Goal: Task Accomplishment & Management: Manage account settings

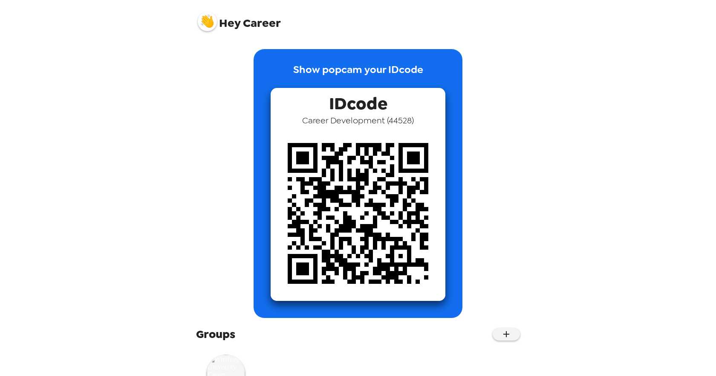
click at [686, 108] on div "Hey Career Show popcam your IDcode IDcode Career Development ( 44528 ) Groups W…" at bounding box center [358, 188] width 716 height 376
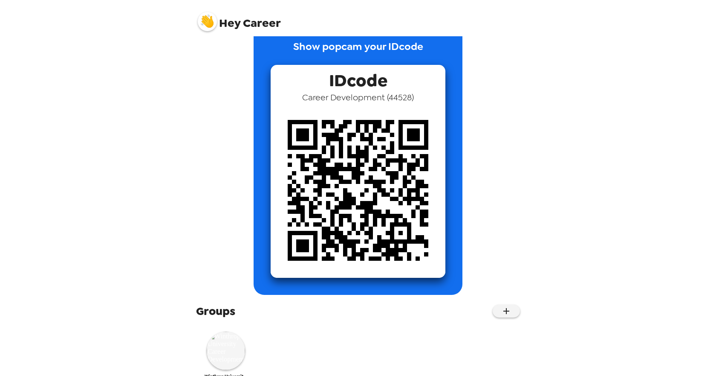
scroll to position [43, 0]
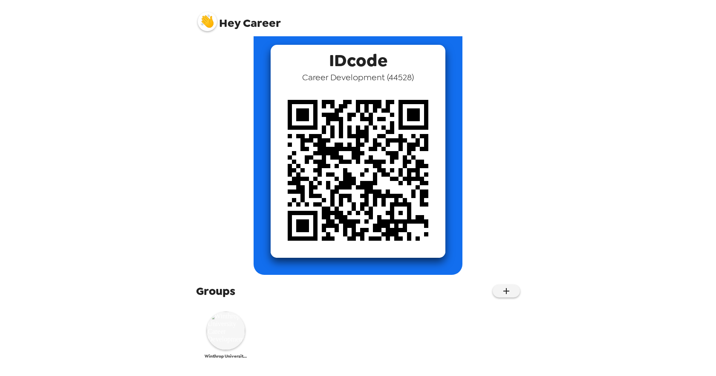
click at [218, 341] on img at bounding box center [226, 330] width 38 height 38
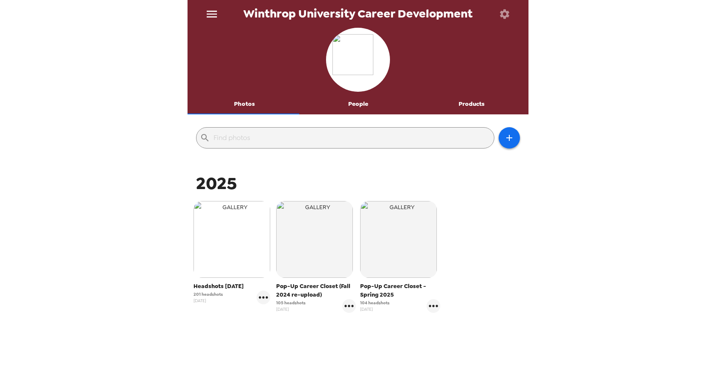
click at [220, 252] on img "button" at bounding box center [232, 239] width 77 height 77
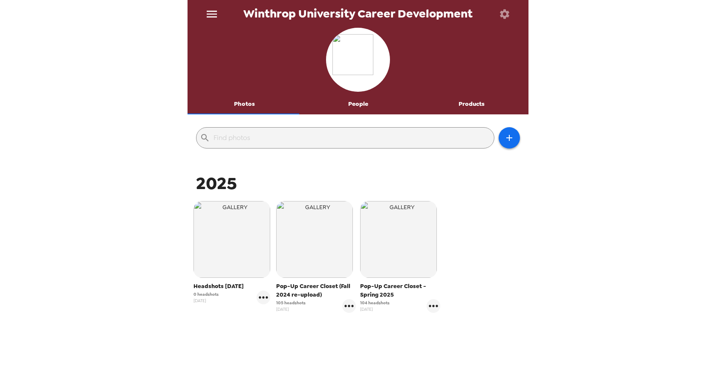
scroll to position [31, 0]
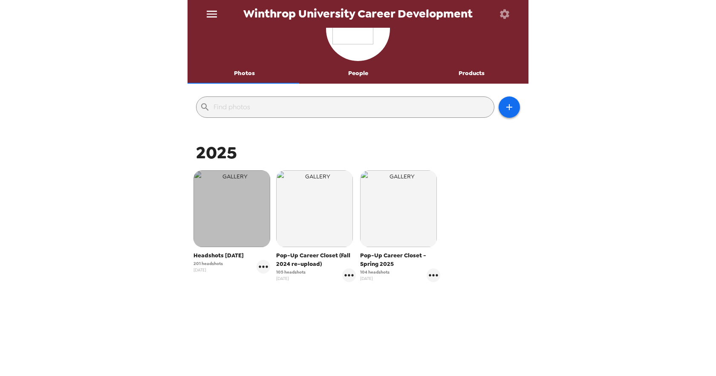
click at [214, 205] on img "button" at bounding box center [232, 208] width 77 height 77
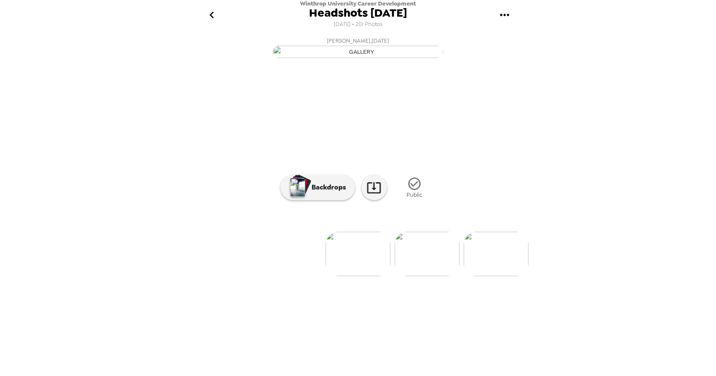
click at [487, 276] on img at bounding box center [496, 254] width 65 height 44
click at [442, 276] on img at bounding box center [427, 254] width 65 height 44
click at [507, 276] on img at bounding box center [496, 254] width 65 height 44
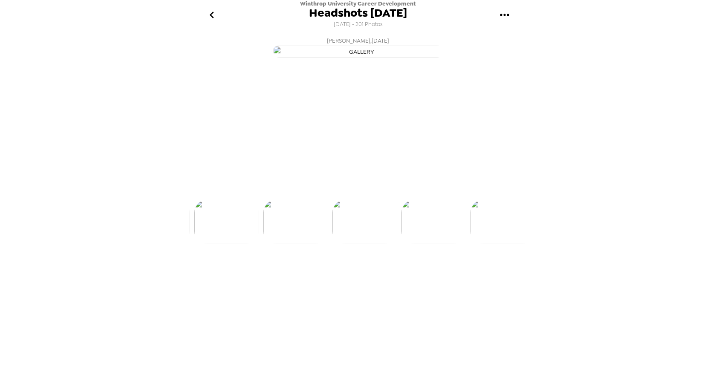
scroll to position [0, 345]
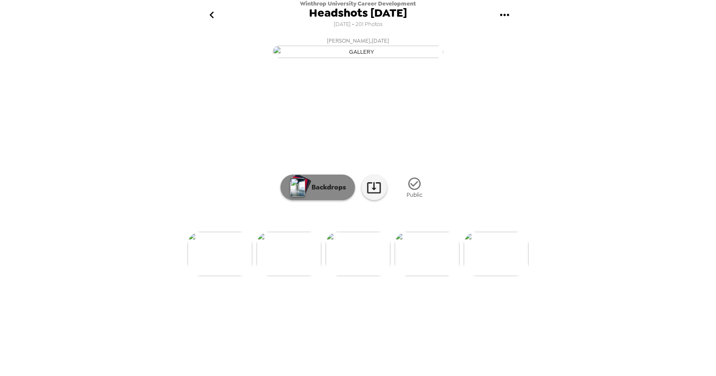
click at [327, 192] on p "Backdrops" at bounding box center [326, 187] width 39 height 10
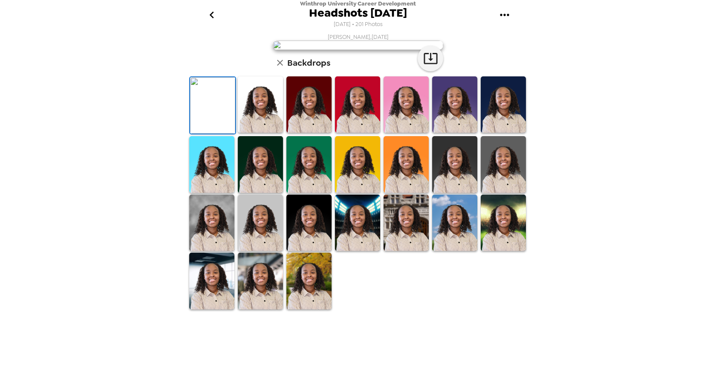
click at [215, 16] on icon "go back" at bounding box center [212, 15] width 14 height 14
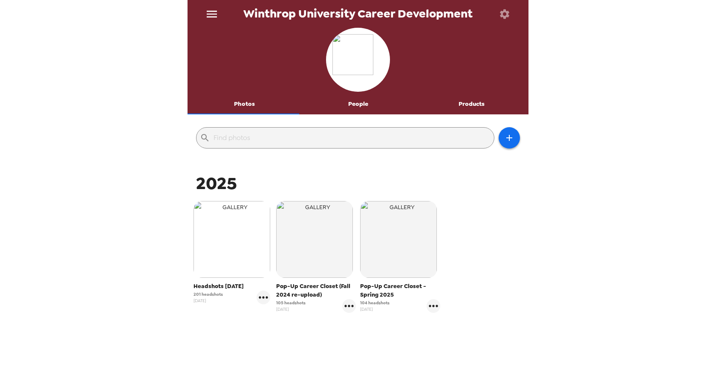
click at [240, 238] on img "button" at bounding box center [232, 239] width 77 height 77
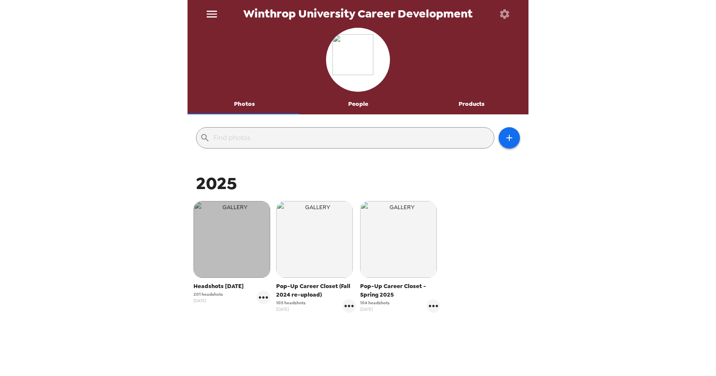
click at [240, 238] on img "button" at bounding box center [232, 239] width 77 height 77
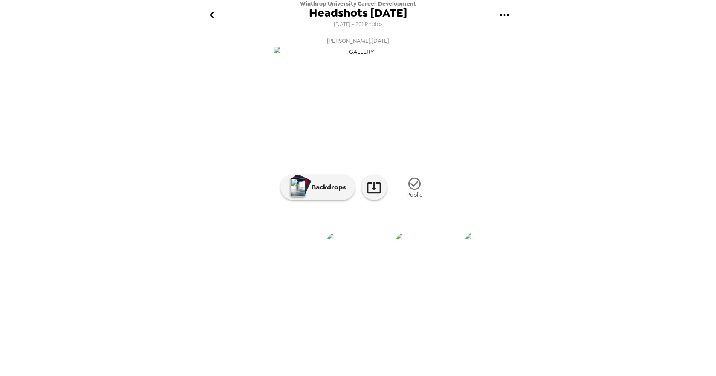
scroll to position [9, 0]
click at [484, 276] on img at bounding box center [496, 254] width 65 height 44
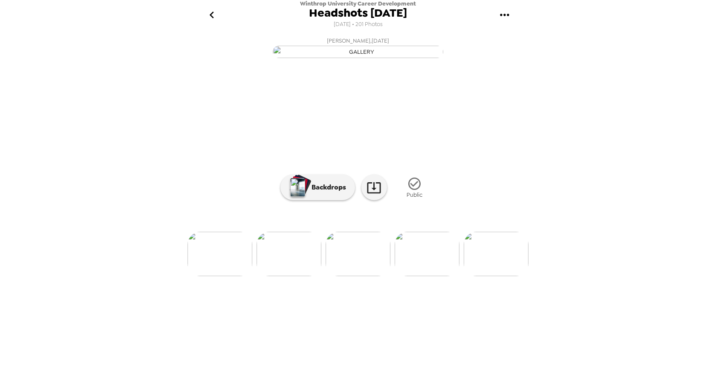
click at [491, 276] on img at bounding box center [496, 254] width 65 height 44
click at [427, 276] on img at bounding box center [427, 254] width 65 height 44
click at [485, 276] on img at bounding box center [496, 254] width 65 height 44
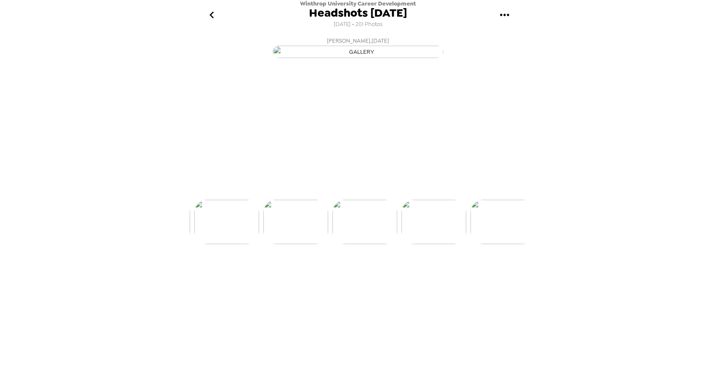
scroll to position [0, 622]
click at [490, 276] on img at bounding box center [496, 254] width 65 height 44
click at [468, 276] on img at bounding box center [496, 254] width 65 height 44
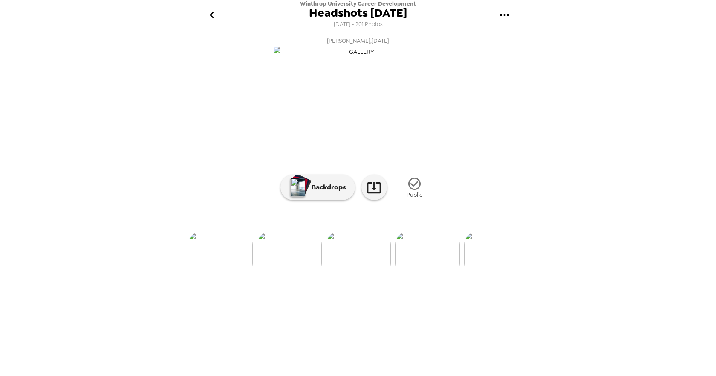
click at [493, 276] on img at bounding box center [496, 254] width 65 height 44
click at [492, 276] on img at bounding box center [496, 254] width 65 height 44
click at [496, 276] on img at bounding box center [496, 254] width 65 height 44
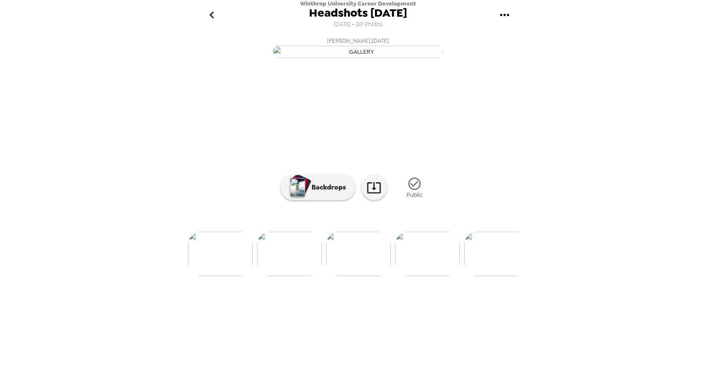
click at [490, 276] on img at bounding box center [496, 254] width 65 height 44
click at [485, 276] on img at bounding box center [496, 254] width 65 height 44
click at [489, 276] on img at bounding box center [496, 254] width 65 height 44
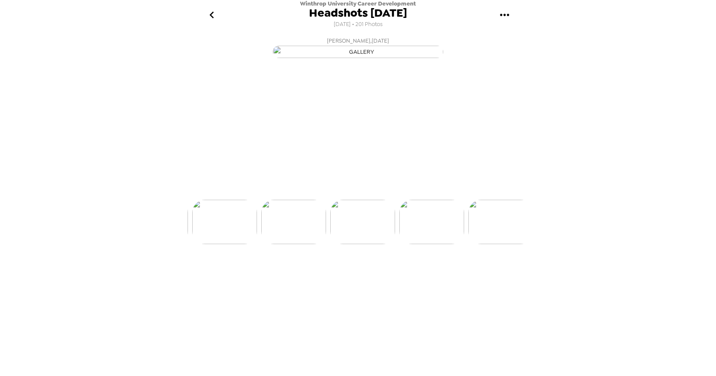
scroll to position [0, 1727]
click at [316, 276] on img at bounding box center [289, 254] width 65 height 44
click at [501, 276] on img at bounding box center [496, 254] width 65 height 44
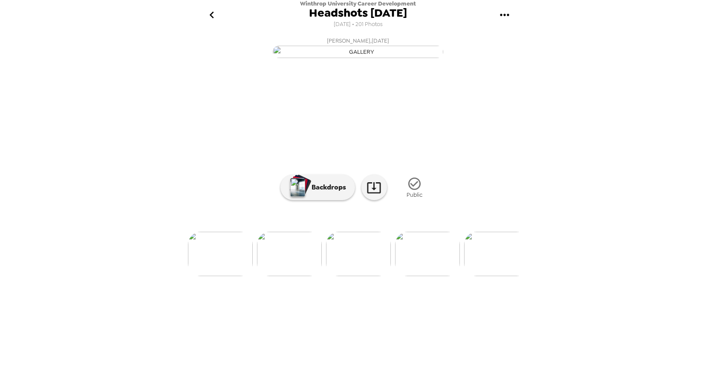
click at [501, 276] on img at bounding box center [496, 254] width 65 height 44
click at [305, 276] on img at bounding box center [289, 254] width 65 height 44
click at [504, 276] on img at bounding box center [496, 254] width 65 height 44
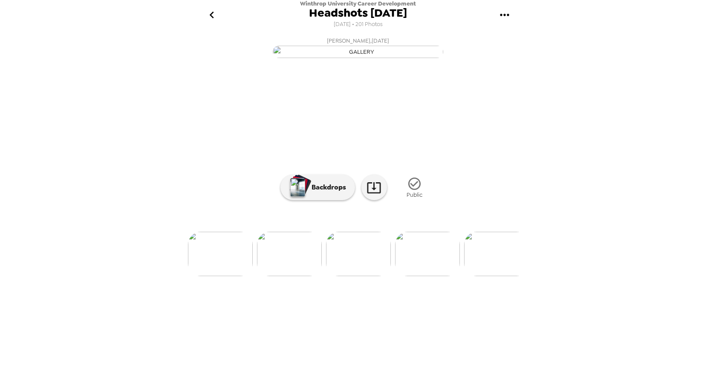
click at [502, 276] on img at bounding box center [496, 254] width 65 height 44
click at [502, 354] on div "[PERSON_NAME] , [DATE] [PERSON_NAME] , [DATE] [PERSON_NAME] , [DATE] [PERSON_NA…" at bounding box center [358, 202] width 341 height 339
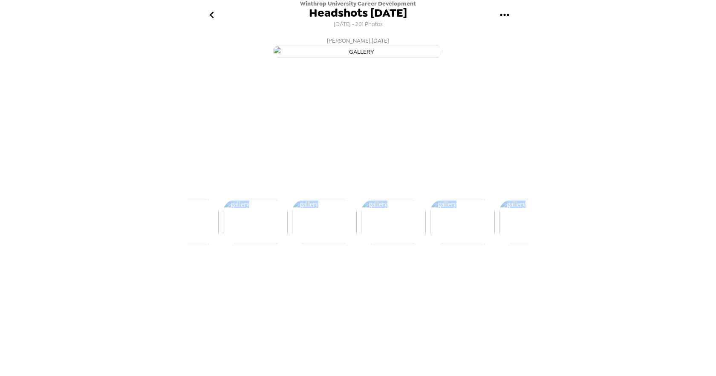
scroll to position [0, 2141]
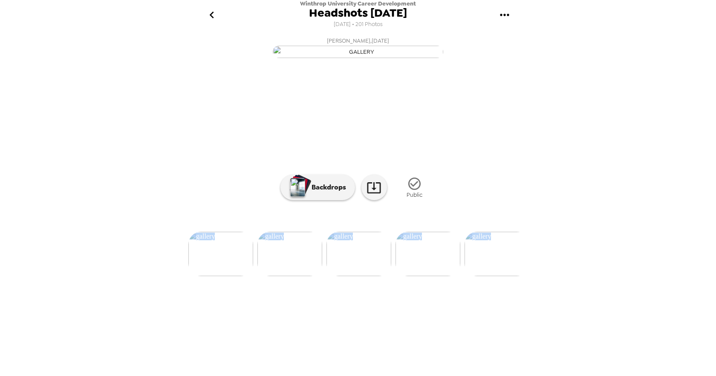
click at [549, 329] on div "Winthrop University Career Development Headshots [DATE] [DATE] • 201 Photos [PE…" at bounding box center [358, 188] width 716 height 376
click at [489, 276] on img at bounding box center [497, 254] width 65 height 44
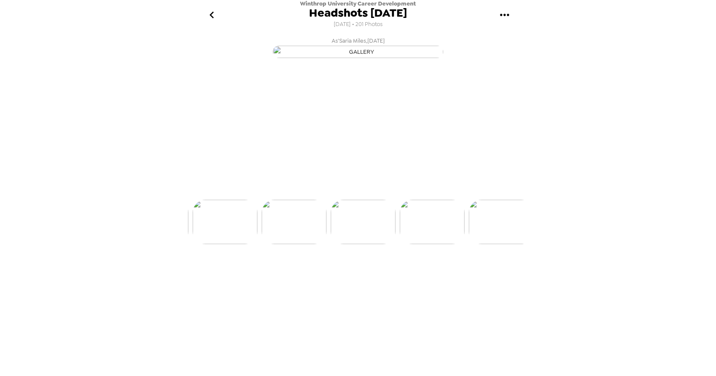
scroll to position [0, 2279]
click at [493, 276] on img at bounding box center [497, 254] width 65 height 44
click at [501, 276] on img at bounding box center [497, 254] width 65 height 44
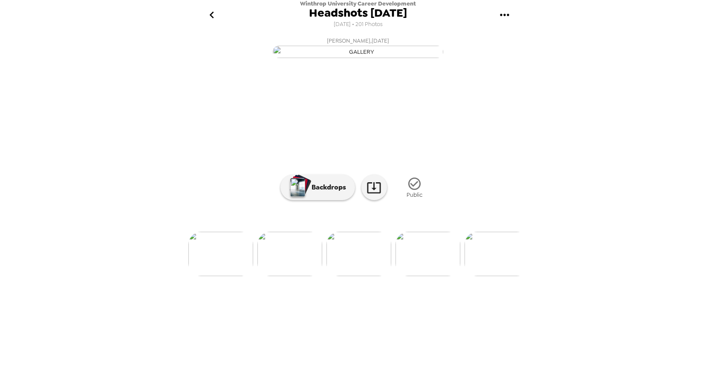
click at [501, 276] on img at bounding box center [497, 254] width 65 height 44
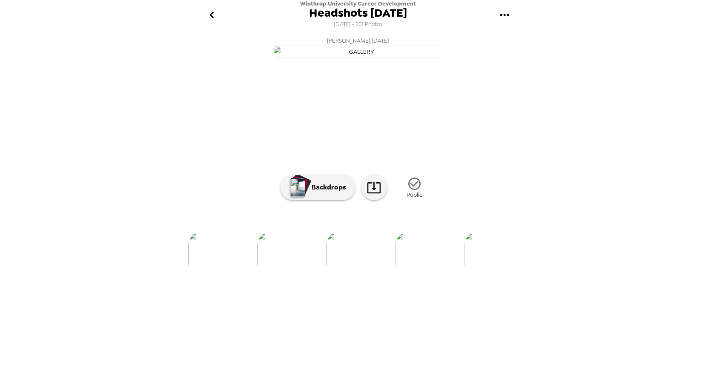
click at [445, 276] on img at bounding box center [428, 254] width 65 height 44
click at [504, 276] on img at bounding box center [497, 254] width 65 height 44
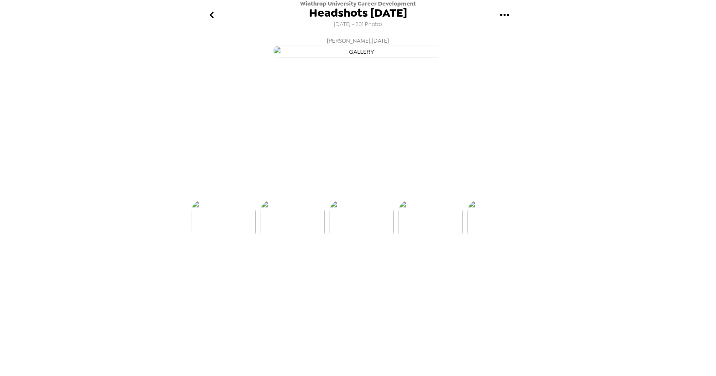
scroll to position [0, 3315]
click at [504, 276] on img at bounding box center [497, 254] width 65 height 44
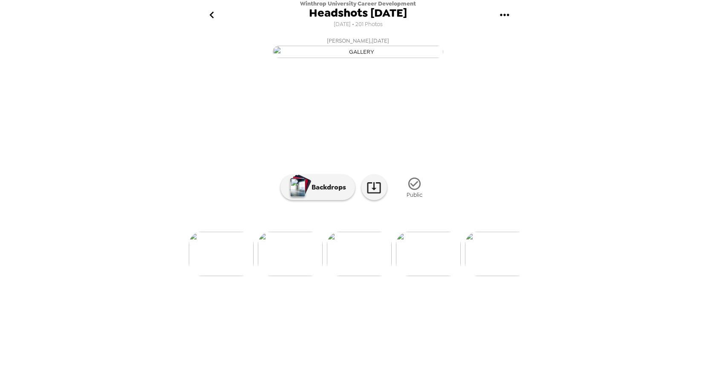
click at [504, 276] on img at bounding box center [497, 254] width 65 height 44
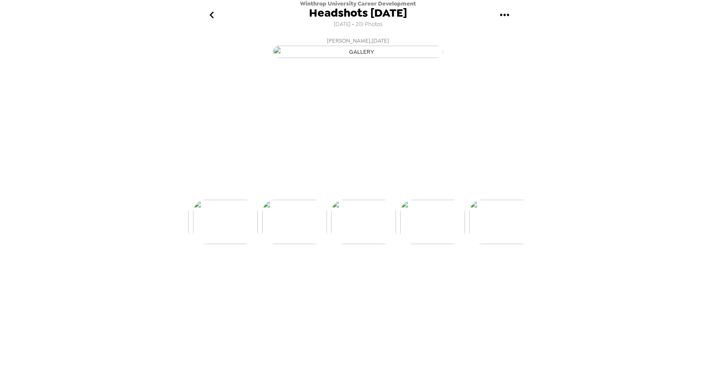
scroll to position [0, 3729]
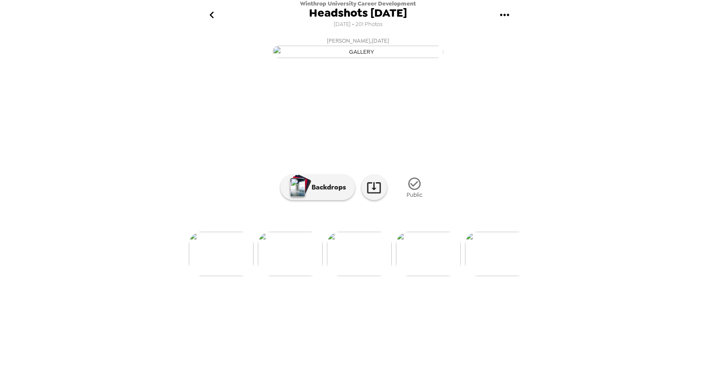
click at [450, 276] on img at bounding box center [428, 254] width 65 height 44
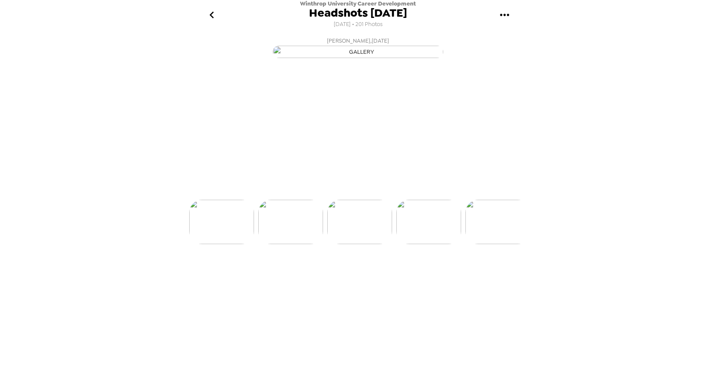
scroll to position [0, 3798]
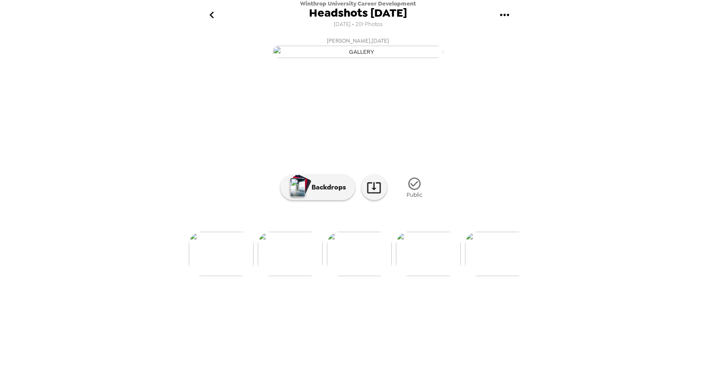
click at [490, 276] on img at bounding box center [497, 254] width 65 height 44
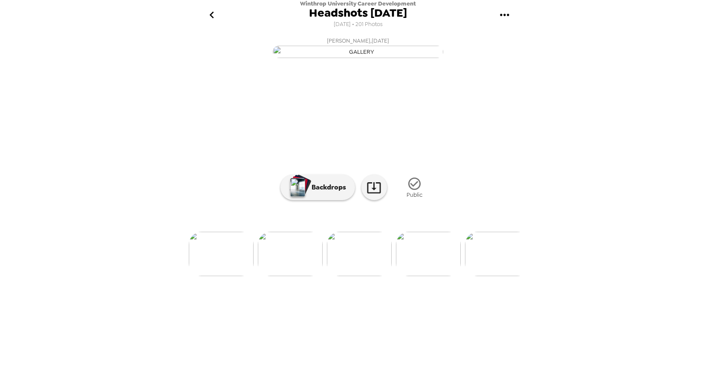
click at [490, 276] on img at bounding box center [497, 254] width 65 height 44
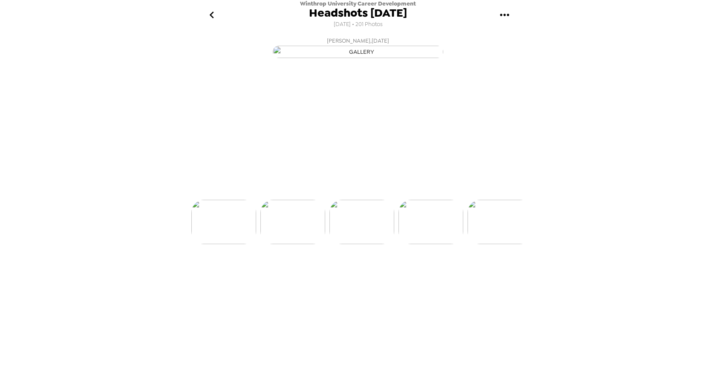
scroll to position [0, 4627]
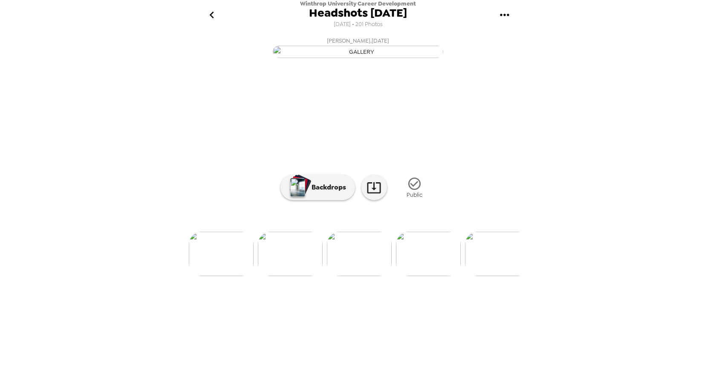
click at [490, 276] on img at bounding box center [497, 254] width 65 height 44
click at [492, 276] on img at bounding box center [497, 254] width 65 height 44
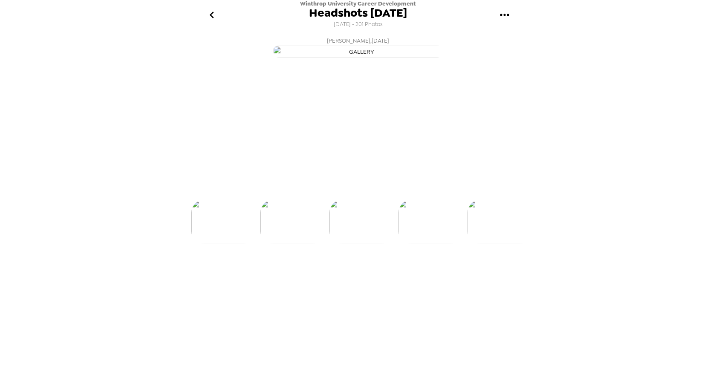
scroll to position [0, 4904]
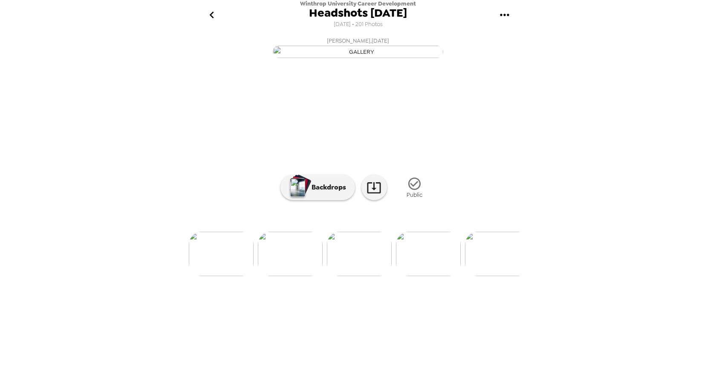
click at [491, 276] on img at bounding box center [497, 254] width 65 height 44
click at [491, 276] on img at bounding box center [498, 254] width 65 height 44
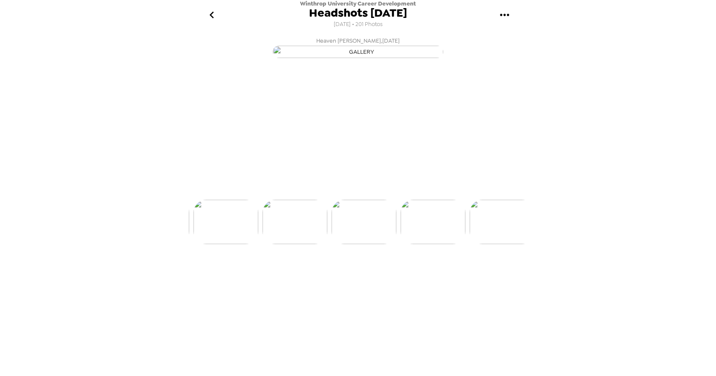
scroll to position [0, 5180]
click at [491, 276] on img at bounding box center [498, 254] width 65 height 44
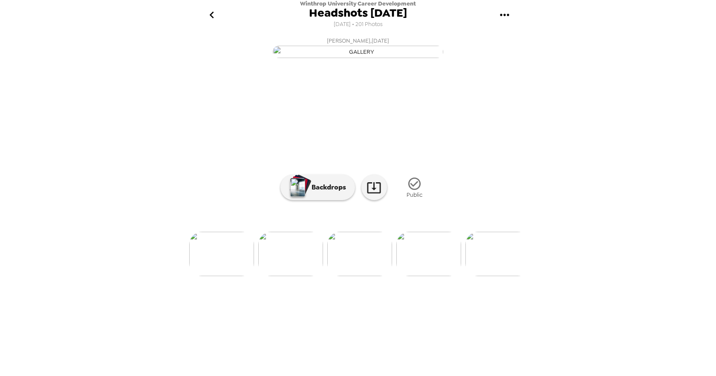
click at [491, 276] on img at bounding box center [498, 254] width 65 height 44
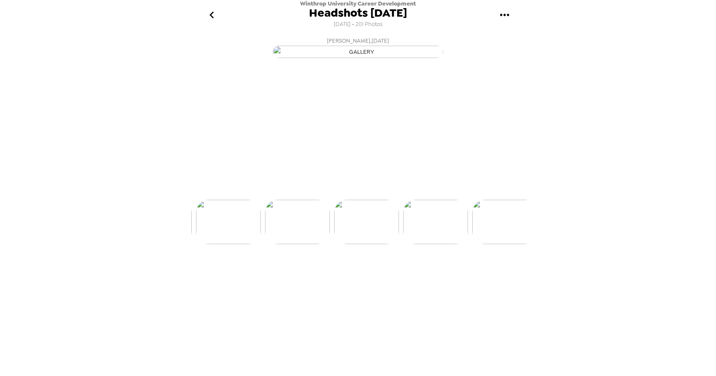
scroll to position [0, 5456]
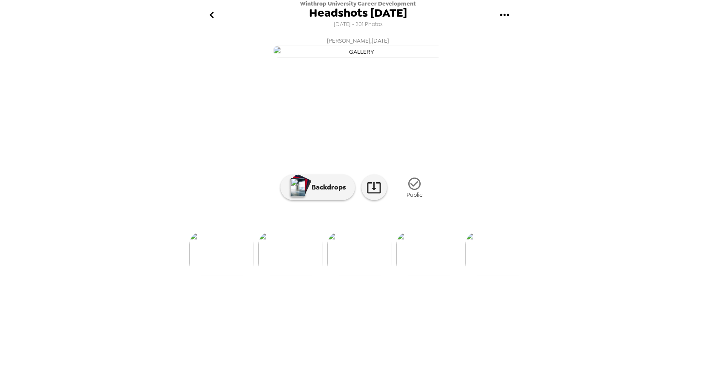
click at [491, 276] on img at bounding box center [498, 254] width 65 height 44
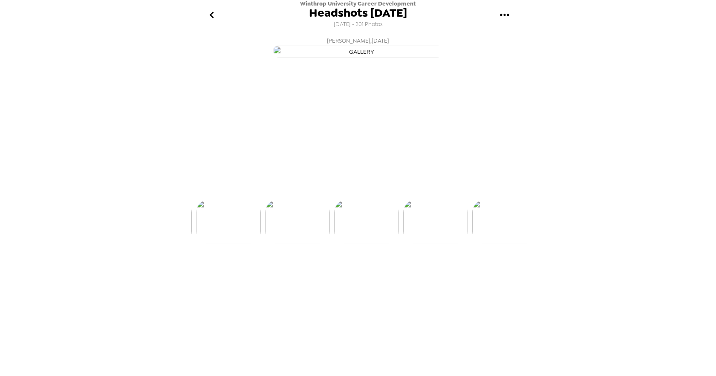
scroll to position [0, 5594]
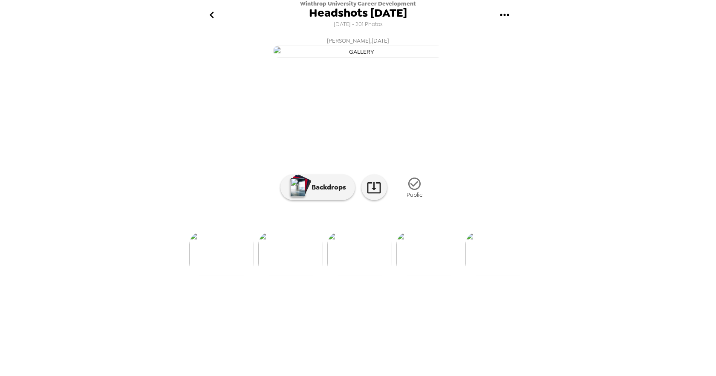
click at [491, 276] on img at bounding box center [498, 254] width 65 height 44
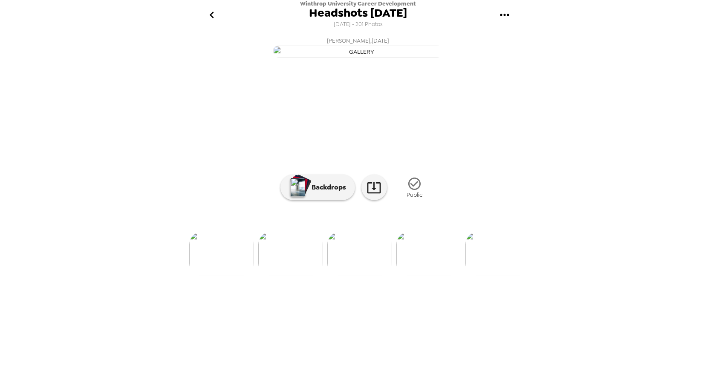
click at [491, 276] on img at bounding box center [498, 254] width 65 height 44
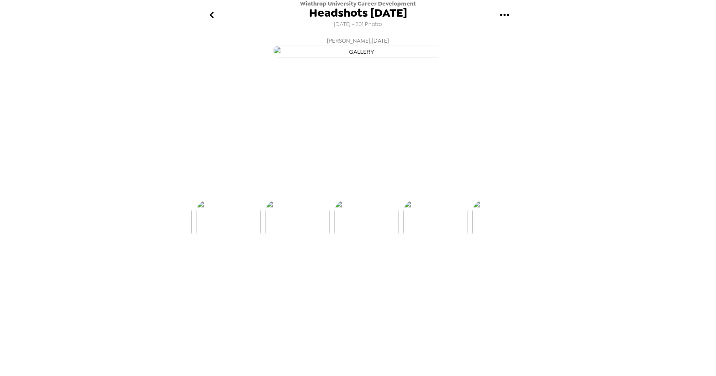
scroll to position [0, 6147]
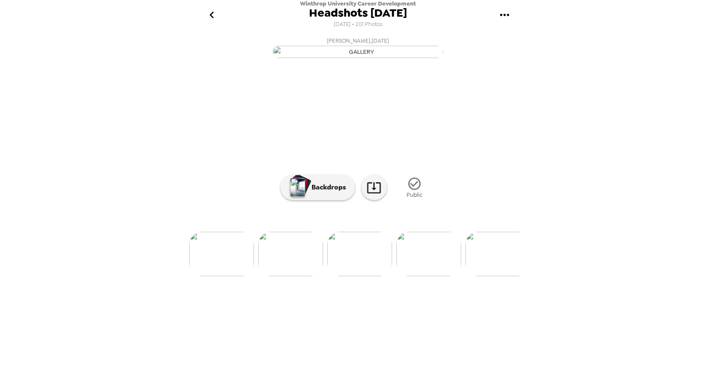
click at [452, 276] on img at bounding box center [429, 254] width 65 height 44
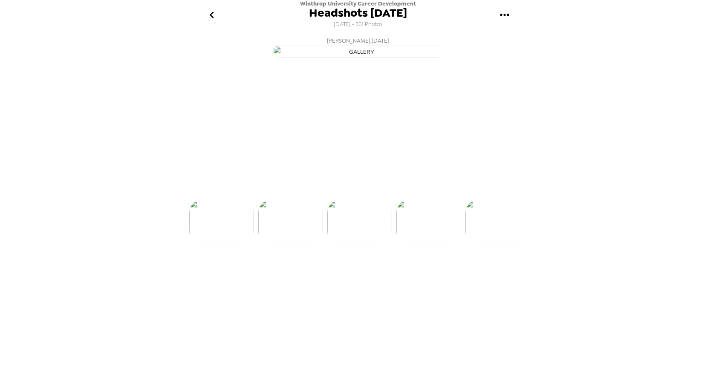
scroll to position [0, 6216]
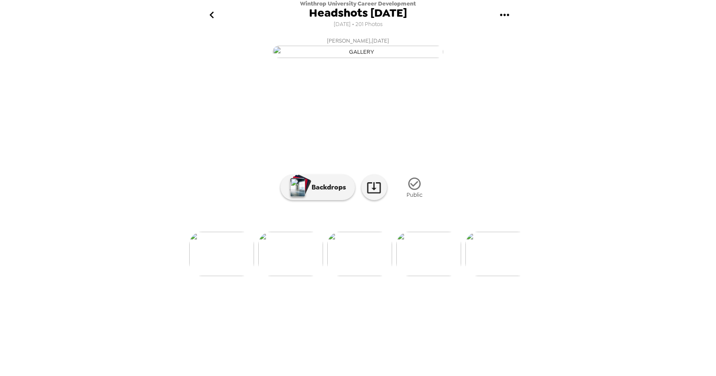
click at [505, 276] on img at bounding box center [498, 254] width 65 height 44
click at [504, 276] on img at bounding box center [498, 254] width 65 height 44
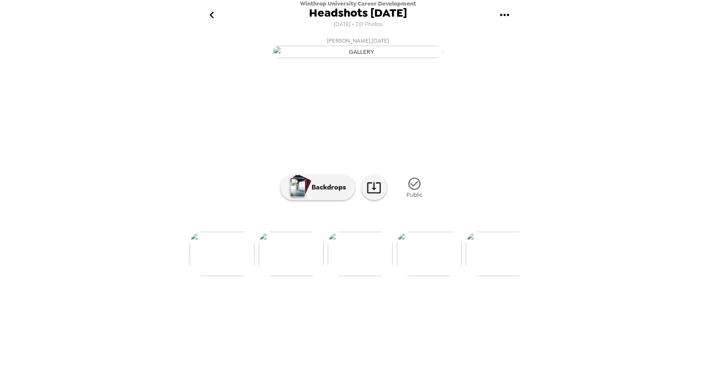
click at [504, 276] on img at bounding box center [498, 254] width 65 height 44
click at [492, 276] on img at bounding box center [498, 254] width 65 height 44
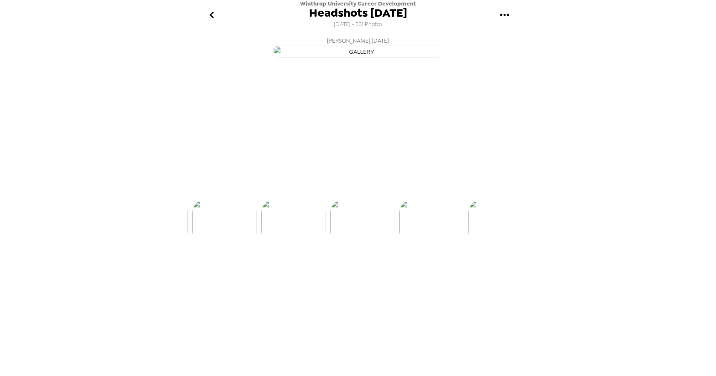
scroll to position [0, 7182]
click at [492, 276] on img at bounding box center [498, 254] width 65 height 44
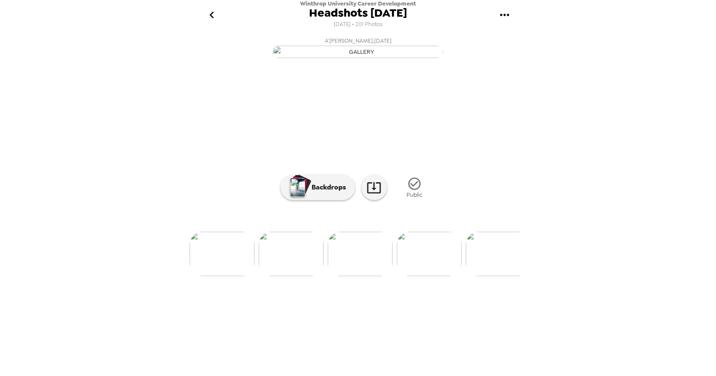
click at [492, 276] on img at bounding box center [498, 254] width 65 height 44
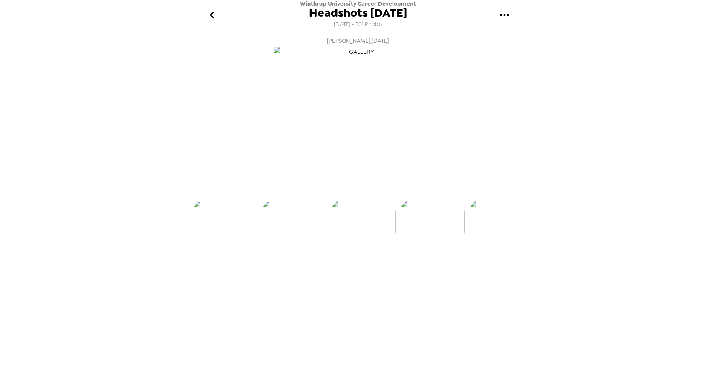
scroll to position [0, 7873]
click at [492, 276] on img at bounding box center [499, 254] width 65 height 44
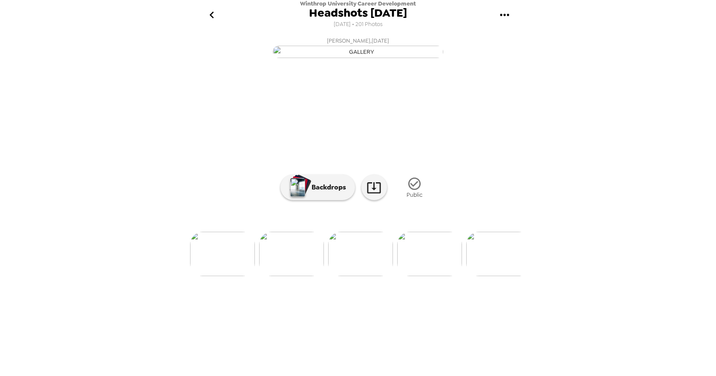
click at [492, 276] on img at bounding box center [499, 254] width 65 height 44
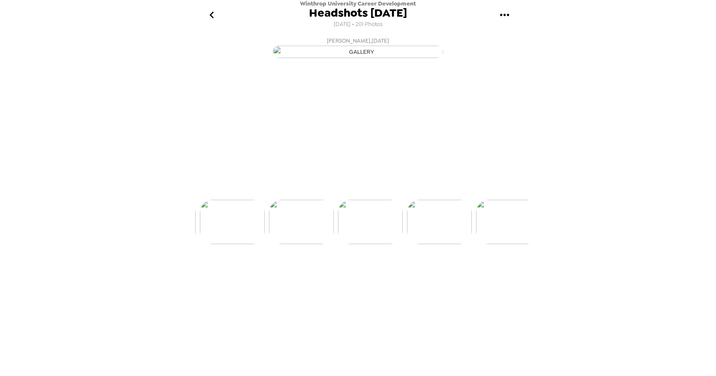
scroll to position [0, 8564]
click at [492, 276] on img at bounding box center [499, 254] width 65 height 44
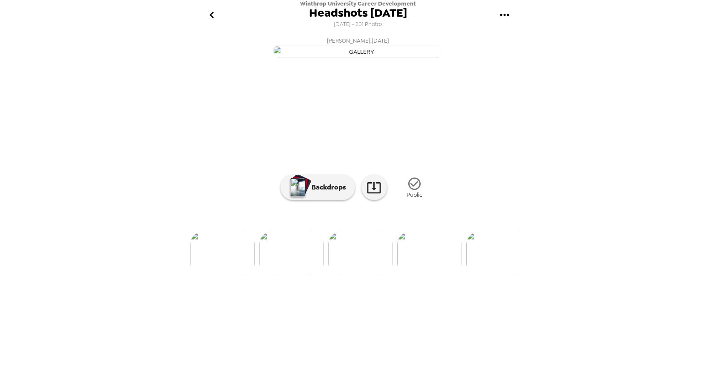
click at [492, 276] on img at bounding box center [499, 254] width 65 height 44
click at [465, 276] on ul at bounding box center [358, 254] width 341 height 44
click at [452, 276] on img at bounding box center [429, 254] width 65 height 44
click at [497, 276] on img at bounding box center [499, 254] width 65 height 44
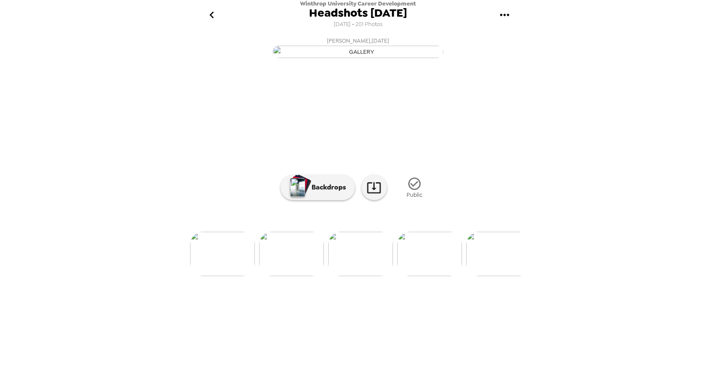
click at [498, 276] on img at bounding box center [499, 254] width 65 height 44
click at [496, 276] on img at bounding box center [499, 254] width 65 height 44
click at [301, 276] on img at bounding box center [292, 254] width 65 height 44
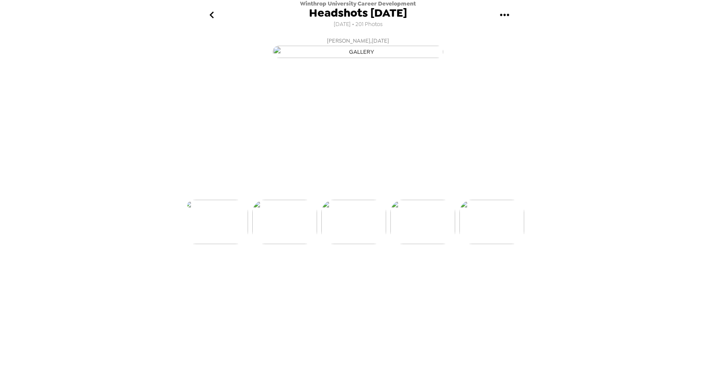
scroll to position [0, 9530]
click at [286, 276] on img at bounding box center [292, 254] width 65 height 44
click at [490, 276] on img at bounding box center [499, 254] width 65 height 44
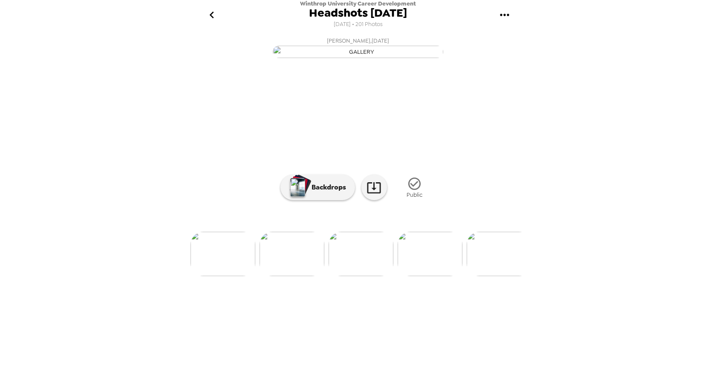
click at [452, 276] on img at bounding box center [430, 254] width 65 height 44
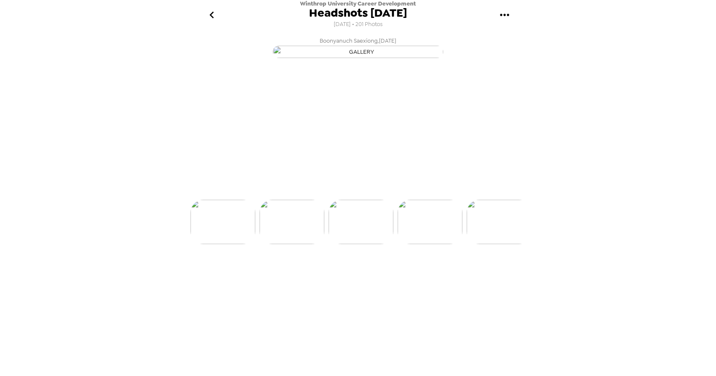
scroll to position [0, 9669]
click at [492, 276] on img at bounding box center [499, 254] width 65 height 44
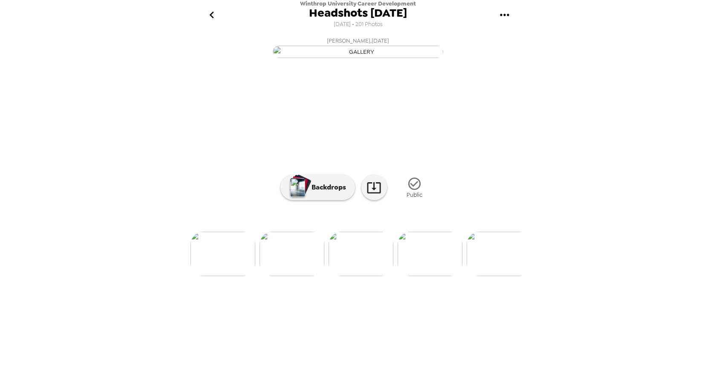
click at [307, 276] on img at bounding box center [292, 254] width 65 height 44
click at [432, 276] on img at bounding box center [430, 254] width 65 height 44
click at [498, 276] on img at bounding box center [499, 254] width 65 height 44
click at [495, 276] on img at bounding box center [499, 254] width 65 height 44
click at [496, 276] on img at bounding box center [499, 254] width 65 height 44
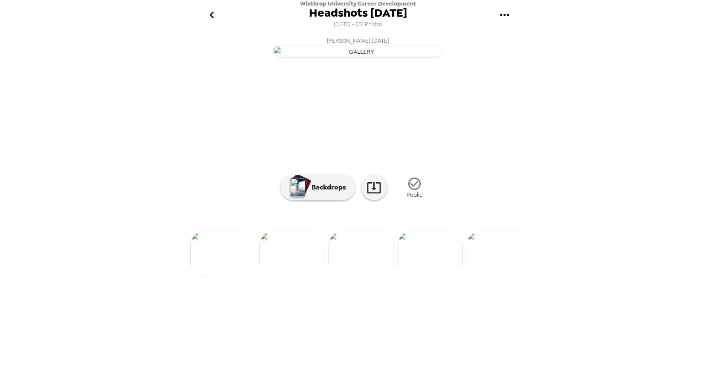
click at [496, 276] on img at bounding box center [499, 254] width 65 height 44
click at [495, 276] on img at bounding box center [499, 254] width 65 height 44
click at [497, 276] on img at bounding box center [499, 254] width 65 height 44
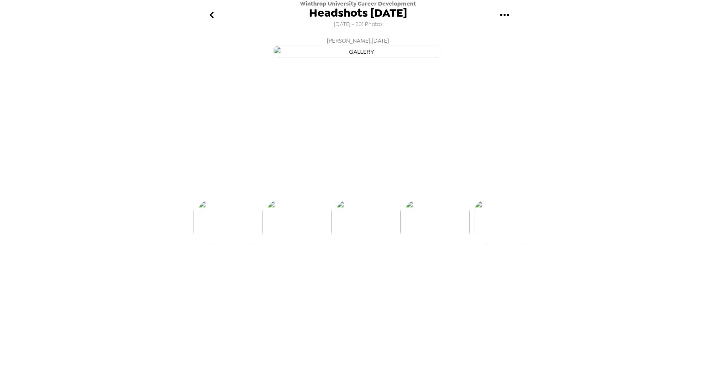
scroll to position [0, 11050]
click at [444, 276] on img at bounding box center [430, 254] width 65 height 44
click at [357, 276] on img at bounding box center [361, 254] width 65 height 44
click at [295, 244] on img at bounding box center [292, 222] width 65 height 44
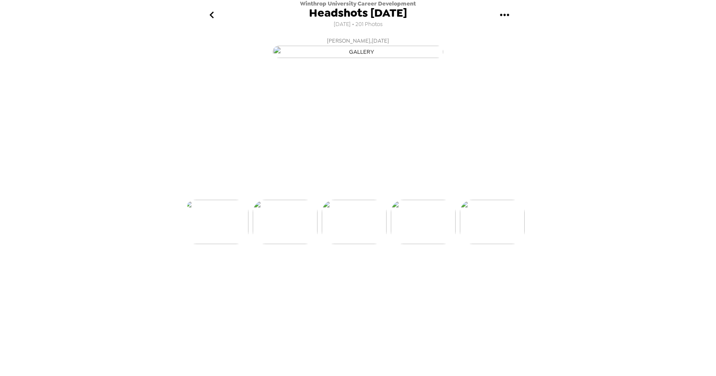
scroll to position [0, 11050]
click at [502, 276] on img at bounding box center [499, 254] width 65 height 44
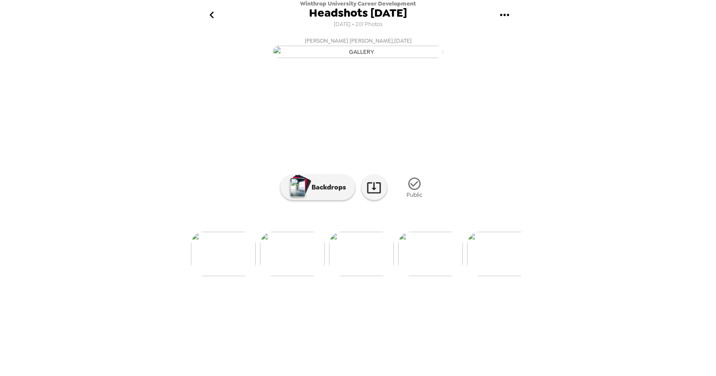
click at [506, 276] on img at bounding box center [499, 254] width 65 height 44
click at [504, 276] on img at bounding box center [499, 254] width 65 height 44
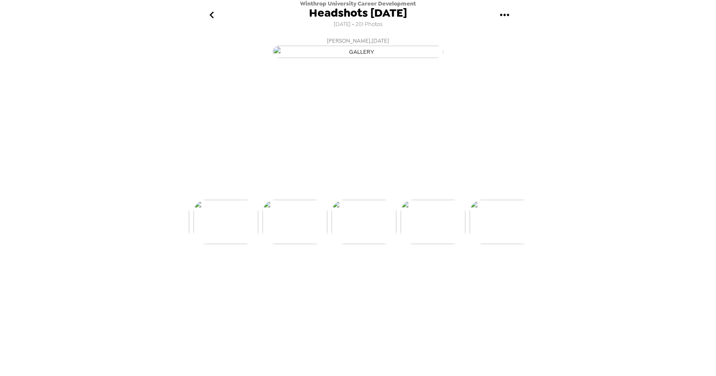
scroll to position [0, 11464]
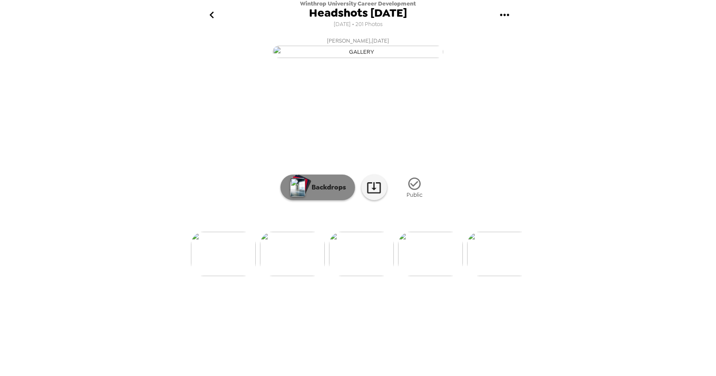
click at [319, 192] on p "Backdrops" at bounding box center [326, 187] width 39 height 10
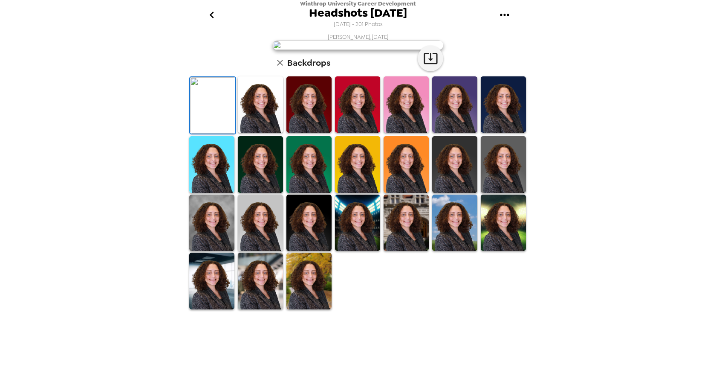
click at [354, 193] on img at bounding box center [357, 164] width 45 height 57
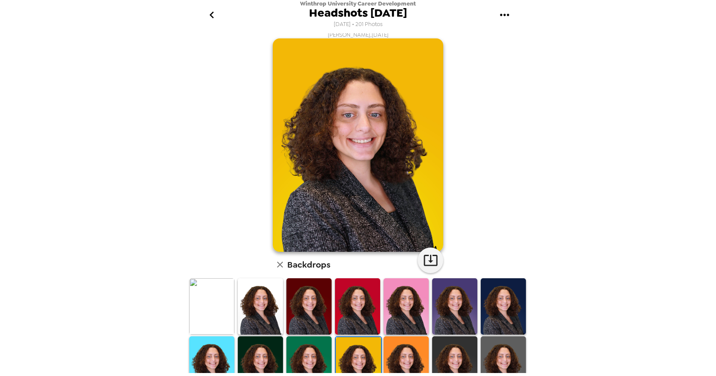
scroll to position [0, 0]
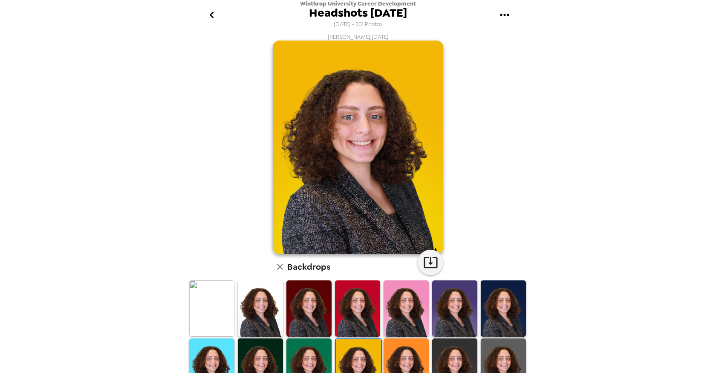
click at [213, 20] on icon "go back" at bounding box center [212, 15] width 14 height 14
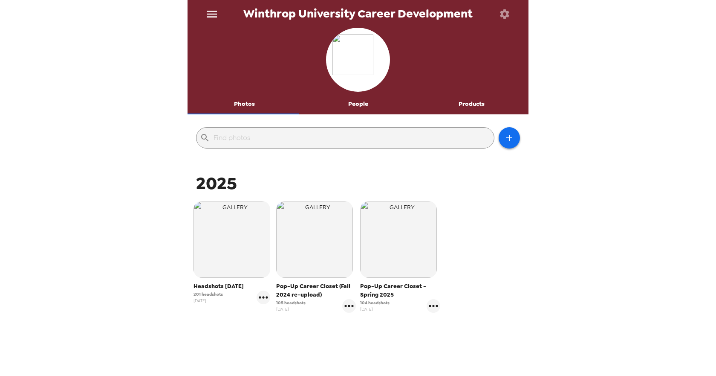
click at [339, 108] on button "People" at bounding box center [358, 104] width 114 height 20
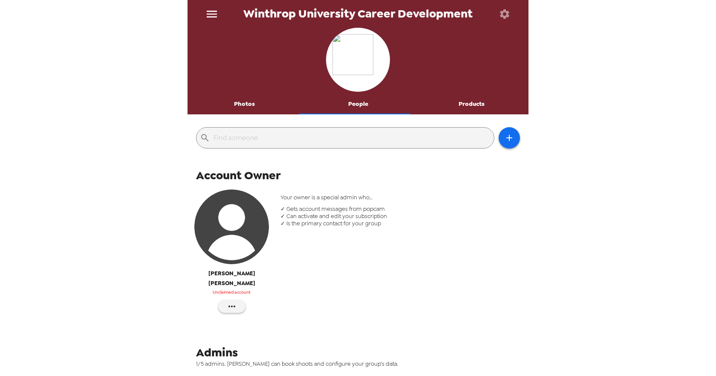
click at [248, 107] on button "Photos" at bounding box center [245, 104] width 114 height 20
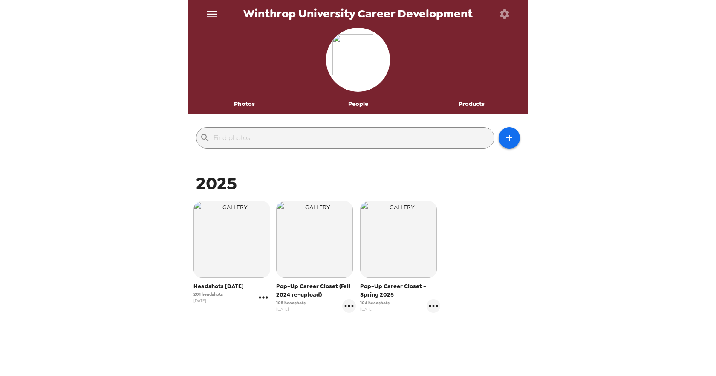
click at [261, 299] on icon "gallery menu" at bounding box center [264, 297] width 14 height 14
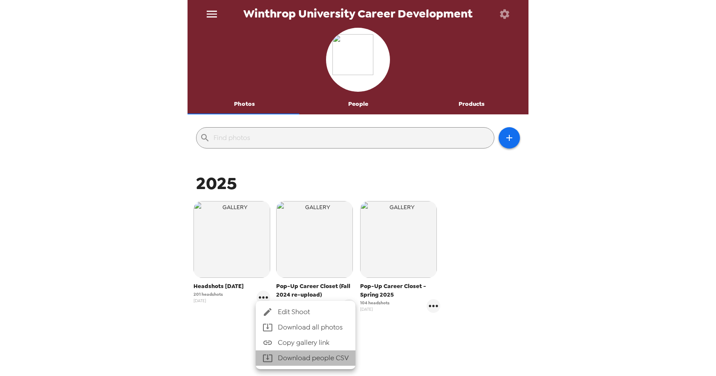
click at [313, 361] on li "Download people CSV" at bounding box center [306, 357] width 100 height 15
click at [580, 243] on div at bounding box center [358, 188] width 716 height 376
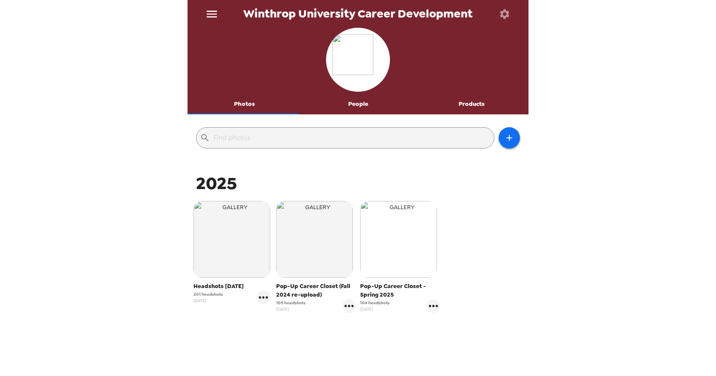
click at [395, 235] on img "button" at bounding box center [398, 239] width 77 height 77
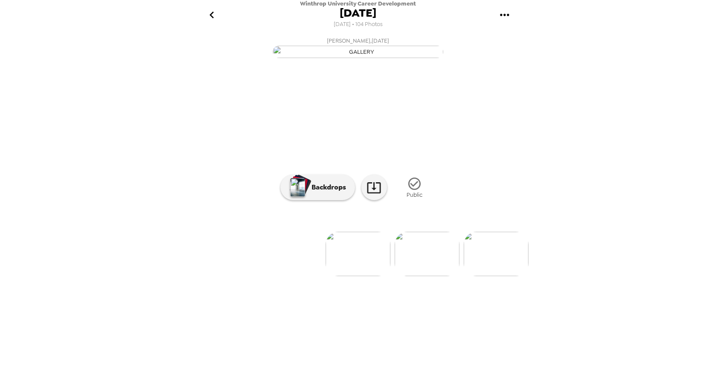
click at [212, 8] on icon "go back" at bounding box center [212, 15] width 14 height 14
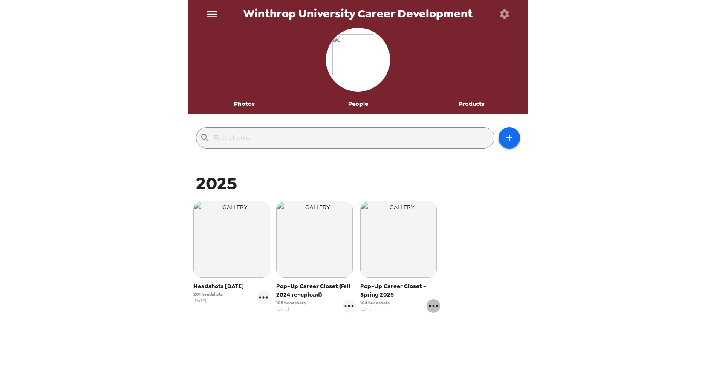
click at [431, 307] on icon "gallery menu" at bounding box center [434, 306] width 14 height 14
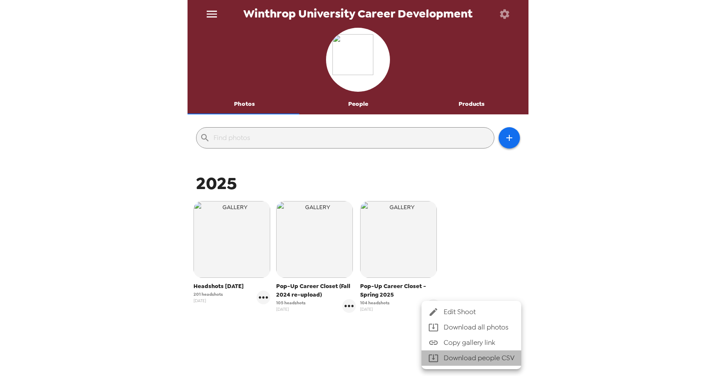
click at [463, 356] on li "Download people CSV" at bounding box center [472, 357] width 100 height 15
click at [239, 267] on div at bounding box center [358, 188] width 716 height 376
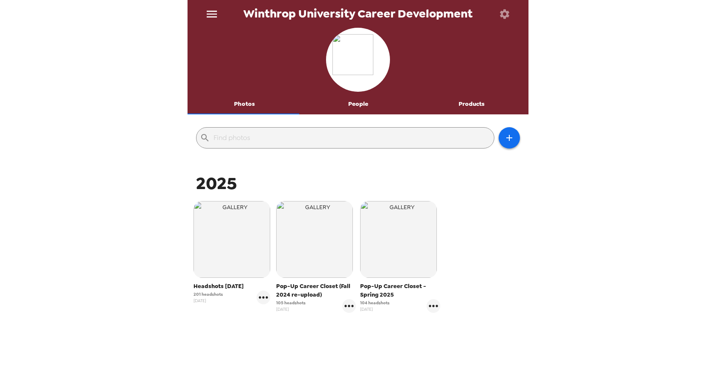
click at [239, 267] on img "button" at bounding box center [232, 239] width 77 height 77
click at [260, 299] on icon "gallery menu" at bounding box center [264, 297] width 14 height 14
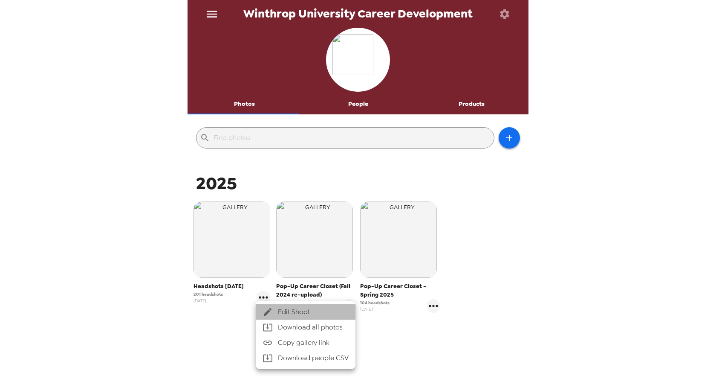
click at [307, 310] on span "Edit Shoot" at bounding box center [313, 312] width 71 height 10
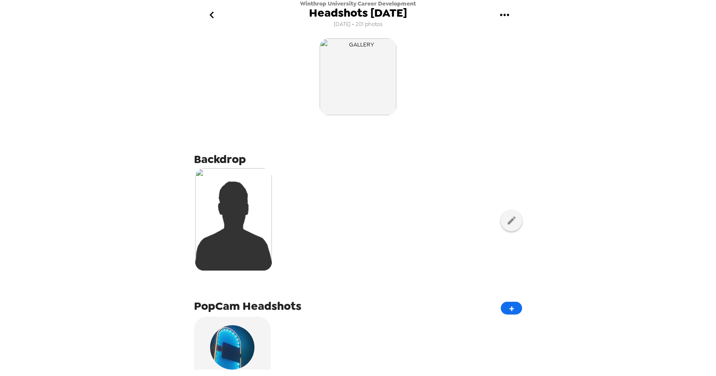
click at [217, 15] on icon "go back" at bounding box center [212, 15] width 14 height 14
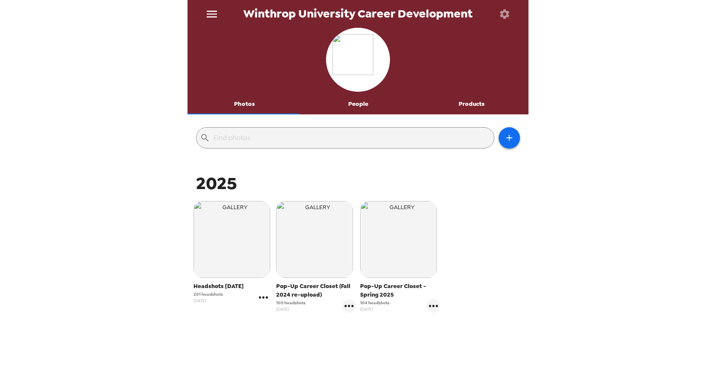
click at [263, 295] on icon "gallery menu" at bounding box center [264, 297] width 14 height 14
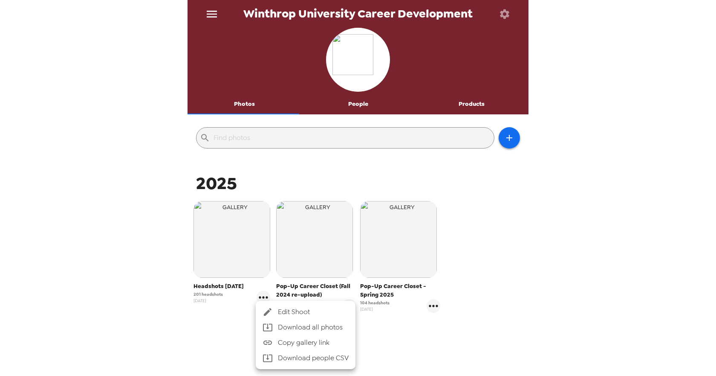
click at [319, 328] on span "Download all photos" at bounding box center [313, 327] width 71 height 10
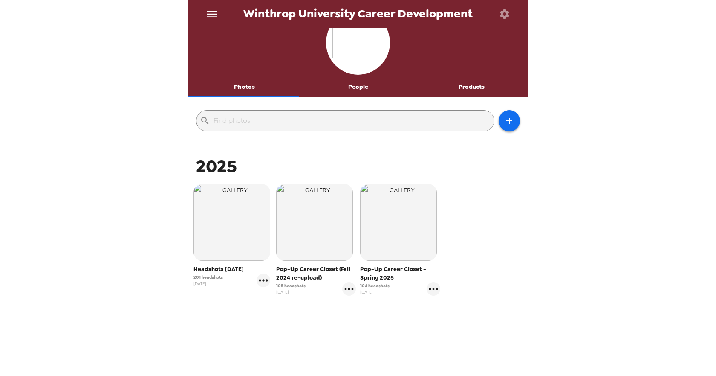
scroll to position [31, 0]
